Goal: Use online tool/utility: Utilize a website feature to perform a specific function

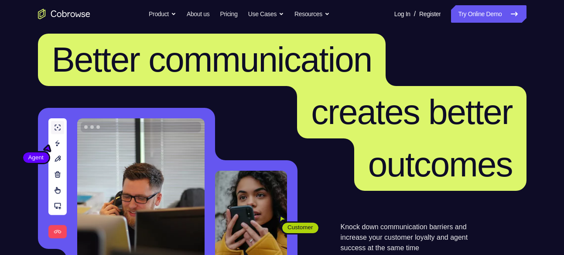
scroll to position [11, 0]
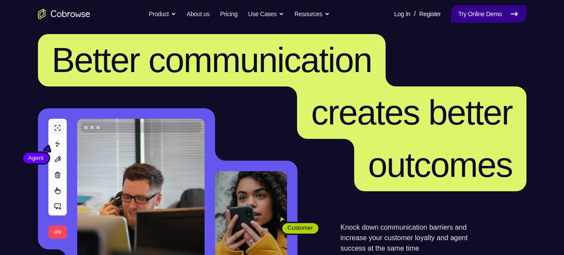
click at [502, 14] on link "Try Online Demo" at bounding box center [488, 13] width 75 height 17
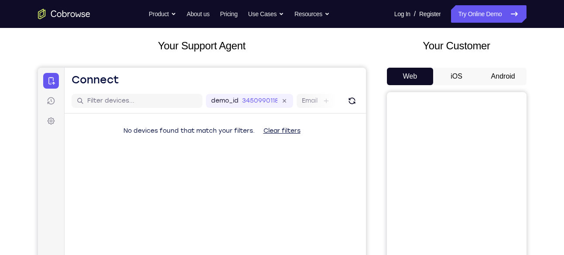
scroll to position [47, 0]
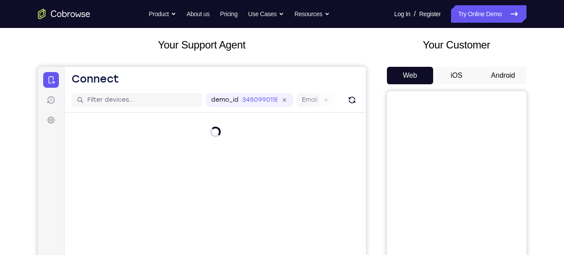
click at [496, 79] on button "Android" at bounding box center [503, 75] width 47 height 17
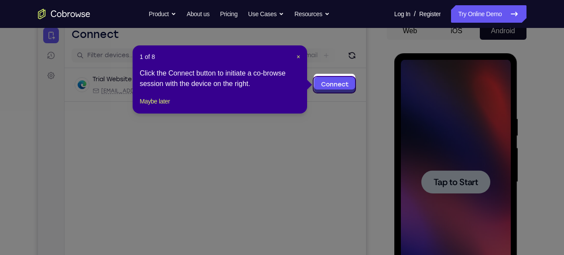
scroll to position [90, 0]
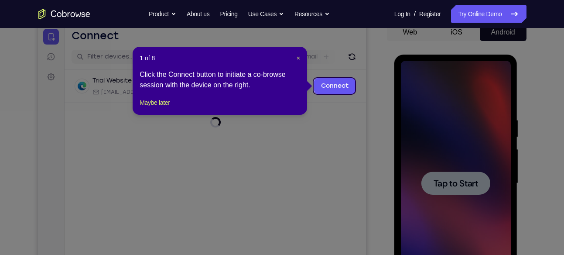
click at [369, 126] on icon at bounding box center [285, 127] width 571 height 255
click at [299, 56] on span "×" at bounding box center [298, 58] width 3 height 7
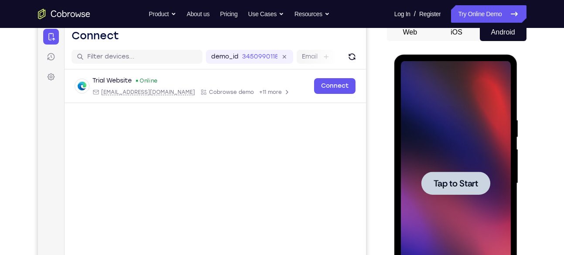
click at [457, 182] on span "Tap to Start" at bounding box center [456, 183] width 45 height 9
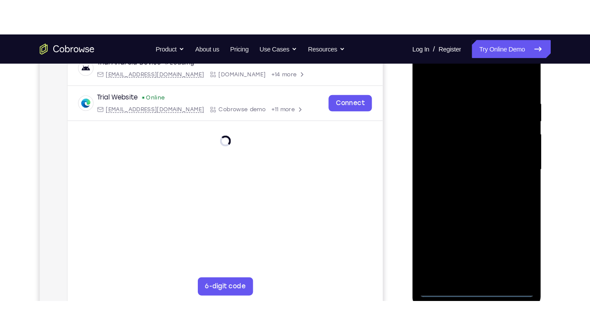
scroll to position [143, 0]
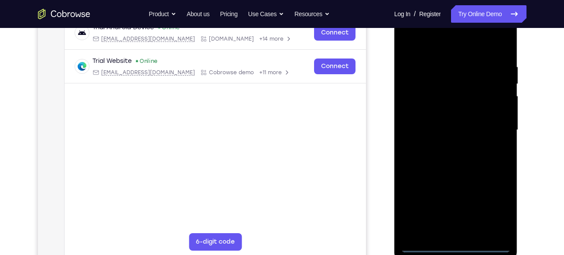
click at [454, 242] on div at bounding box center [456, 130] width 110 height 244
click at [456, 246] on div at bounding box center [456, 130] width 110 height 244
click at [494, 207] on div at bounding box center [456, 130] width 110 height 244
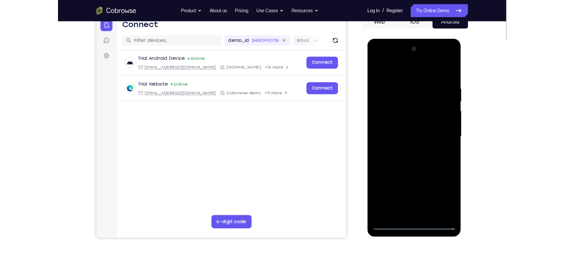
scroll to position [91, 0]
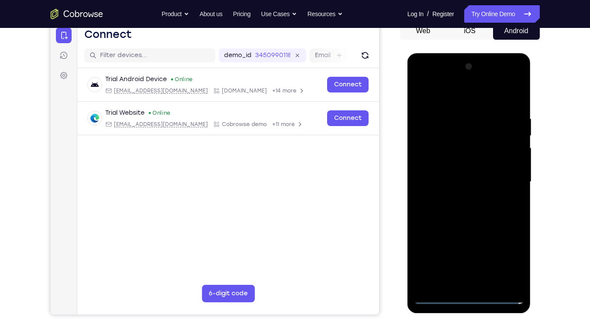
click at [470, 254] on div at bounding box center [469, 182] width 110 height 244
click at [506, 254] on div at bounding box center [469, 182] width 110 height 244
click at [420, 81] on div at bounding box center [469, 182] width 110 height 244
click at [507, 178] on div at bounding box center [469, 182] width 110 height 244
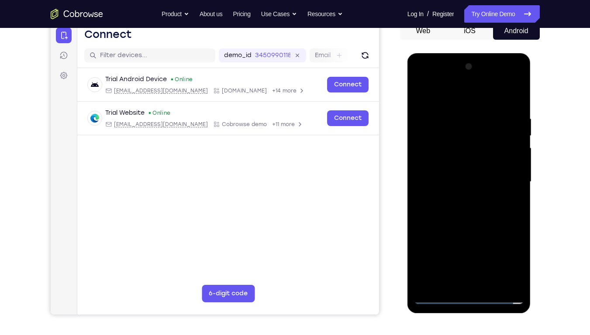
click at [461, 197] on div at bounding box center [469, 182] width 110 height 244
click at [456, 175] on div at bounding box center [469, 182] width 110 height 244
click at [456, 161] on div at bounding box center [469, 182] width 110 height 244
click at [456, 180] on div at bounding box center [469, 182] width 110 height 244
click at [465, 200] on div at bounding box center [469, 182] width 110 height 244
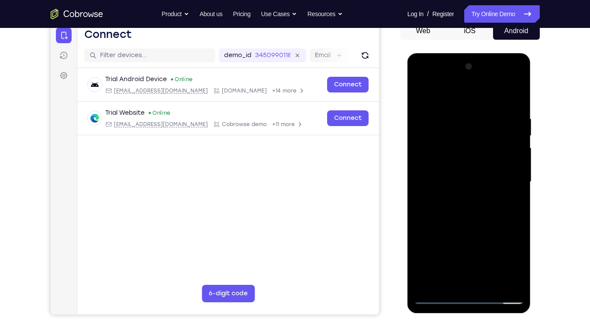
click at [456, 197] on div at bounding box center [469, 182] width 110 height 244
click at [453, 183] on div at bounding box center [469, 182] width 110 height 244
click at [456, 204] on div at bounding box center [469, 182] width 110 height 244
click at [465, 226] on div at bounding box center [469, 182] width 110 height 244
click at [464, 140] on div at bounding box center [469, 182] width 110 height 244
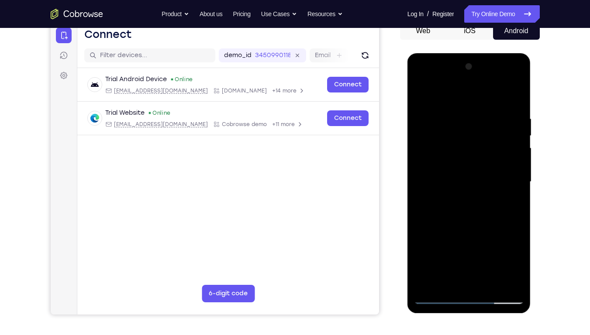
click at [466, 159] on div at bounding box center [469, 182] width 110 height 244
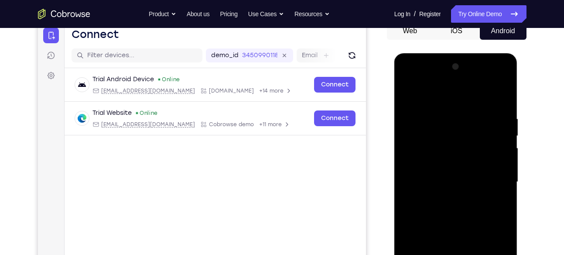
click at [418, 136] on div at bounding box center [456, 182] width 110 height 244
click at [431, 136] on div at bounding box center [456, 182] width 110 height 244
click at [440, 170] on div at bounding box center [456, 182] width 110 height 244
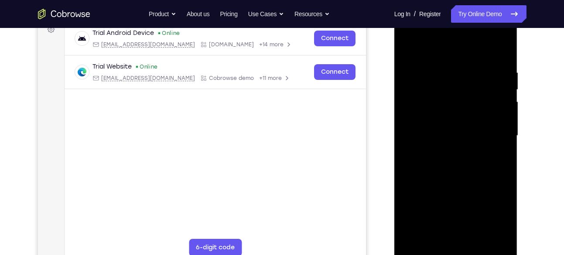
scroll to position [138, 0]
click at [457, 172] on div at bounding box center [456, 135] width 110 height 244
click at [475, 237] on div at bounding box center [456, 135] width 110 height 244
click at [463, 180] on div at bounding box center [456, 135] width 110 height 244
click at [426, 250] on div at bounding box center [456, 135] width 110 height 244
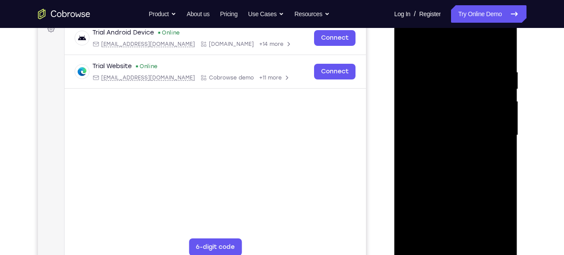
click at [442, 71] on div at bounding box center [456, 135] width 110 height 244
click at [482, 53] on div at bounding box center [456, 135] width 110 height 244
click at [503, 50] on div at bounding box center [456, 135] width 110 height 244
click at [505, 144] on div at bounding box center [456, 135] width 110 height 244
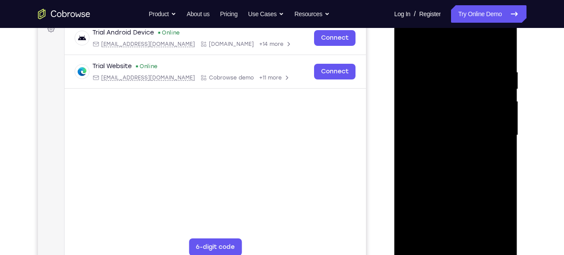
click at [505, 144] on div at bounding box center [456, 135] width 110 height 244
click at [507, 130] on div at bounding box center [456, 135] width 110 height 244
click at [506, 134] on div at bounding box center [456, 135] width 110 height 244
click at [504, 128] on div at bounding box center [456, 135] width 110 height 244
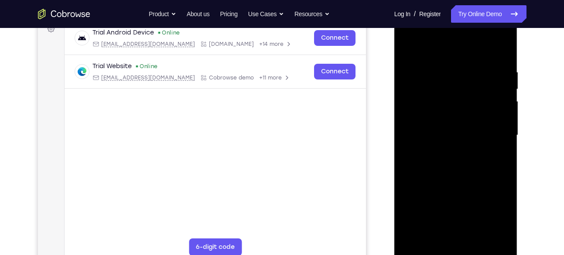
click at [504, 128] on div at bounding box center [456, 135] width 110 height 244
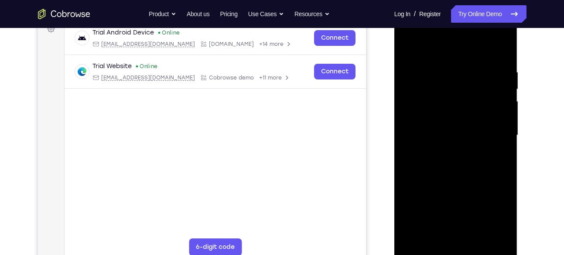
click at [504, 128] on div at bounding box center [456, 135] width 110 height 244
